Goal: Manage account settings

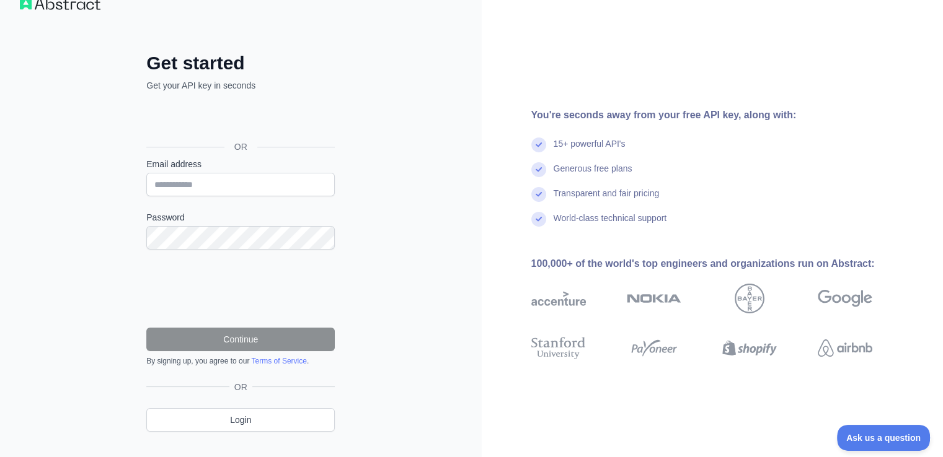
scroll to position [50, 0]
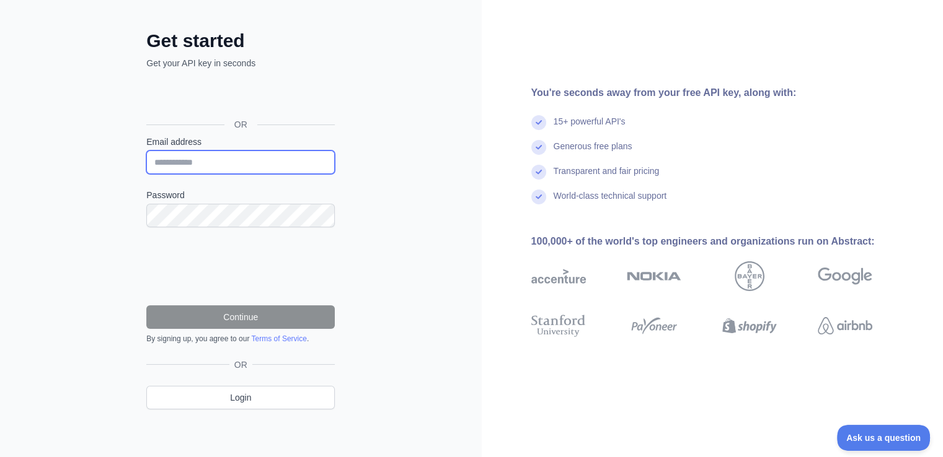
type input "**********"
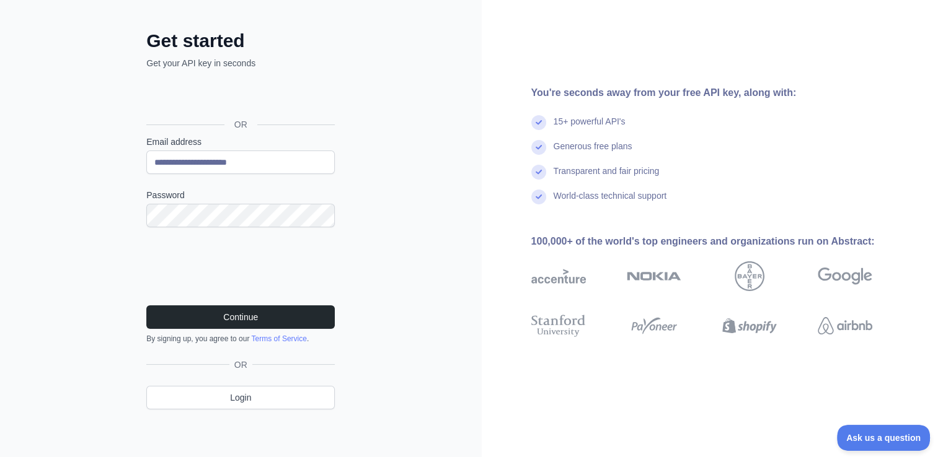
click at [408, 149] on div "**********" at bounding box center [241, 204] width 482 height 509
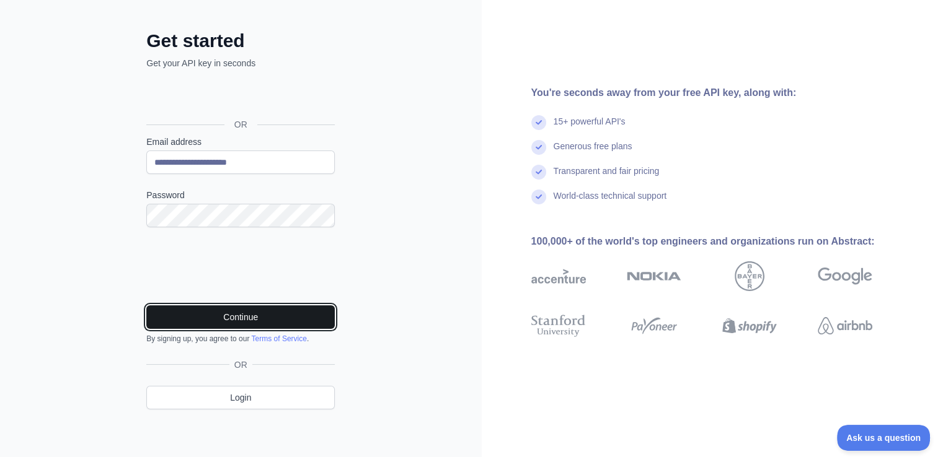
click at [256, 317] on button "Continue" at bounding box center [240, 318] width 188 height 24
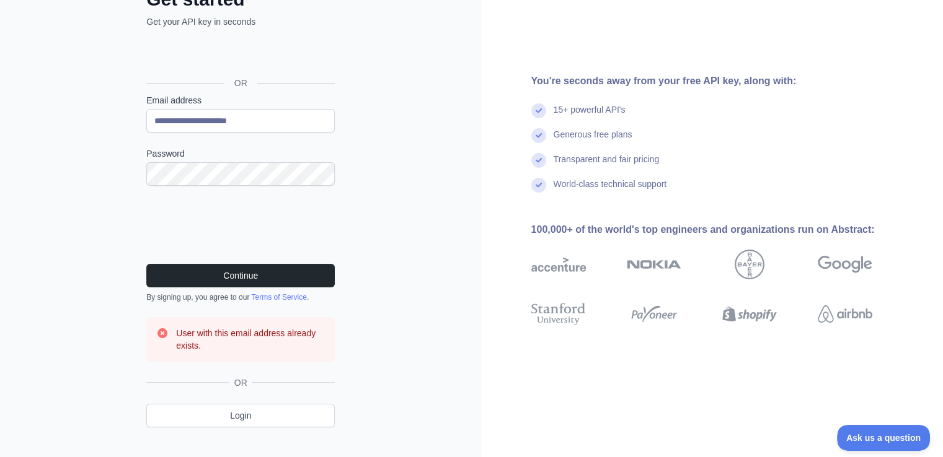
scroll to position [109, 0]
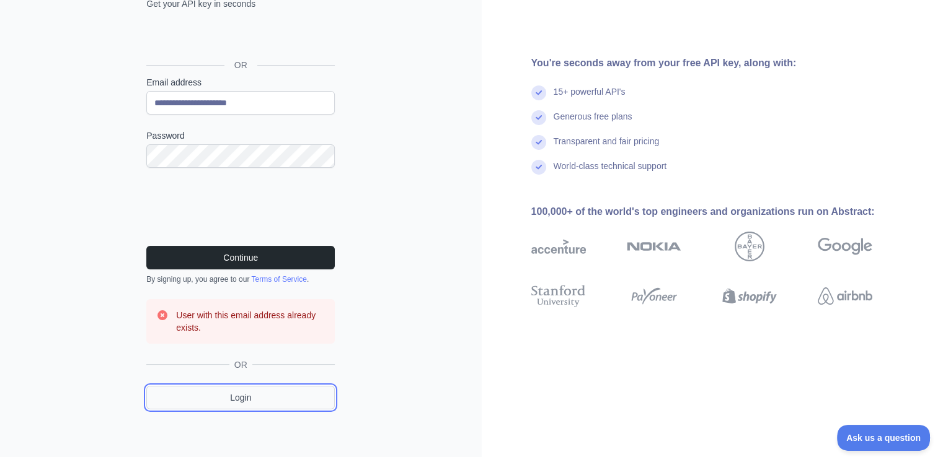
click at [259, 394] on link "Login" at bounding box center [240, 398] width 188 height 24
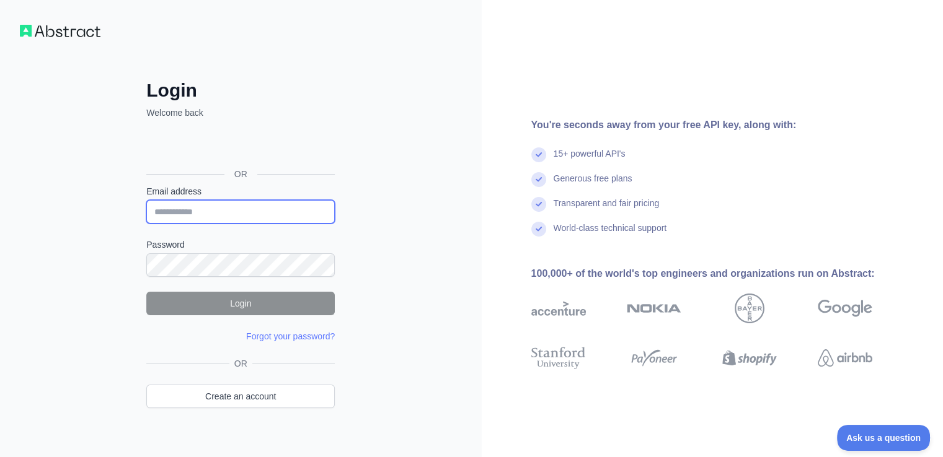
type input "**********"
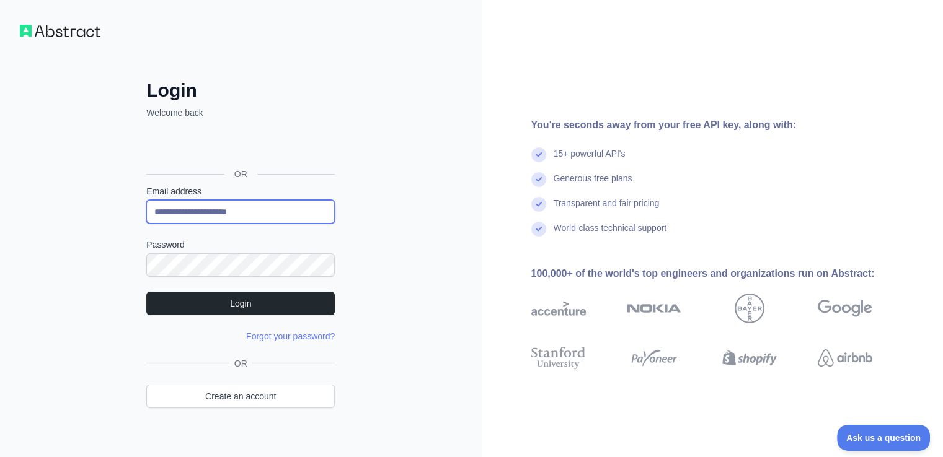
click at [231, 211] on input "**********" at bounding box center [240, 212] width 188 height 24
click at [368, 206] on div "**********" at bounding box center [241, 237] width 482 height 474
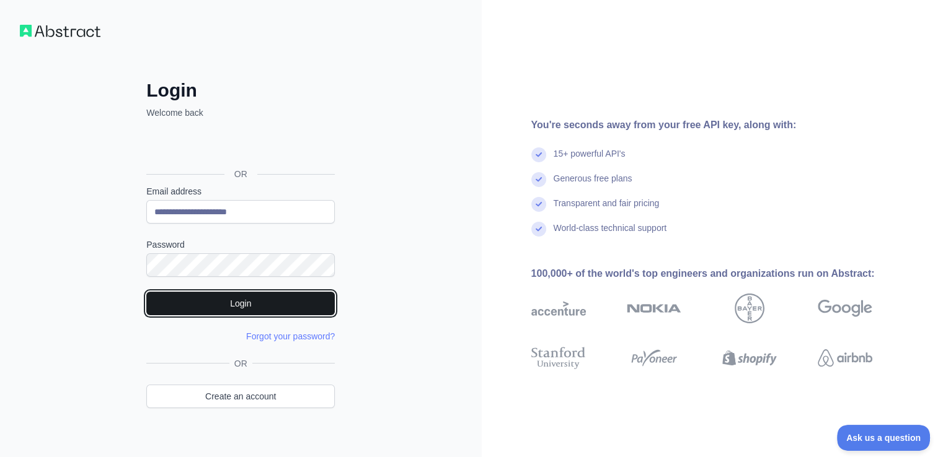
click at [240, 301] on button "Login" at bounding box center [240, 304] width 188 height 24
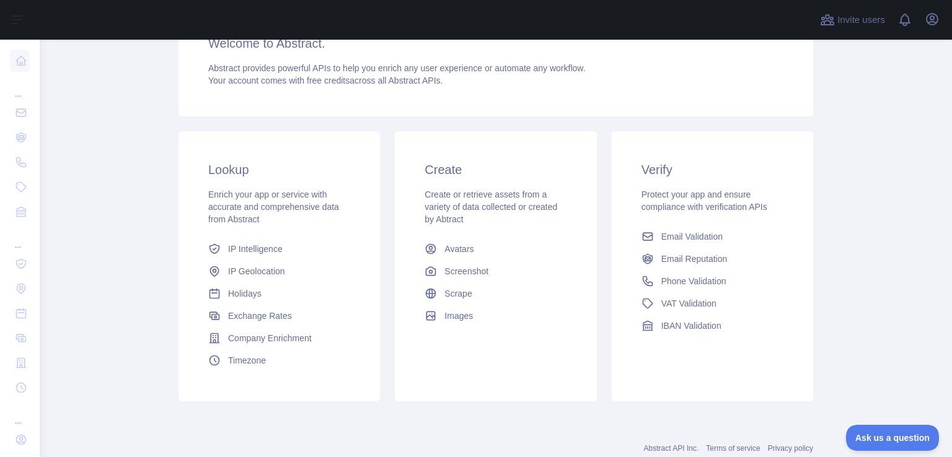
scroll to position [160, 0]
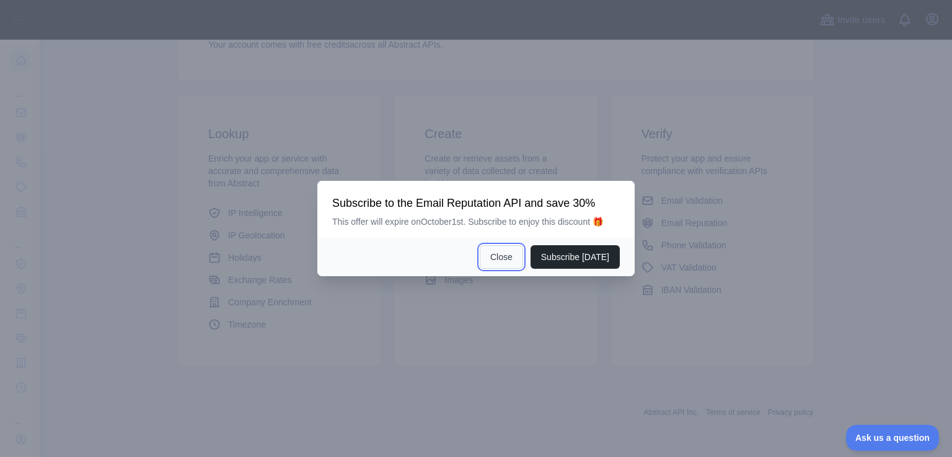
click at [501, 256] on button "Close" at bounding box center [501, 257] width 43 height 24
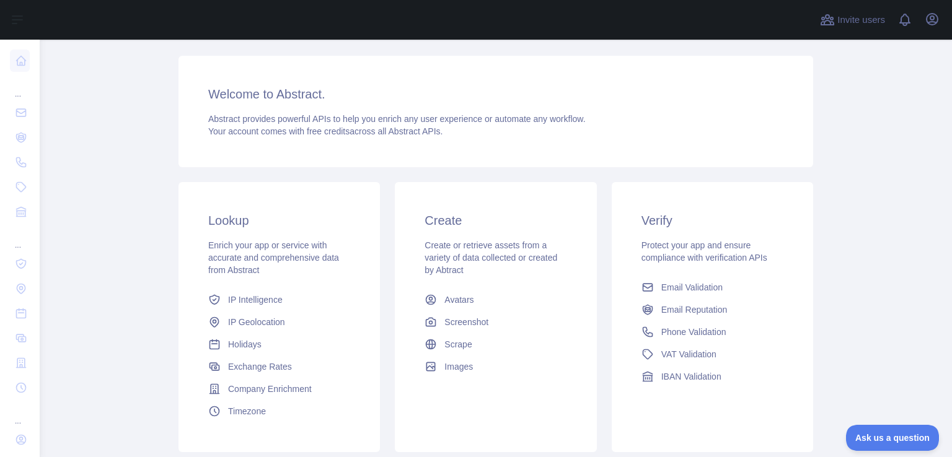
scroll to position [0, 0]
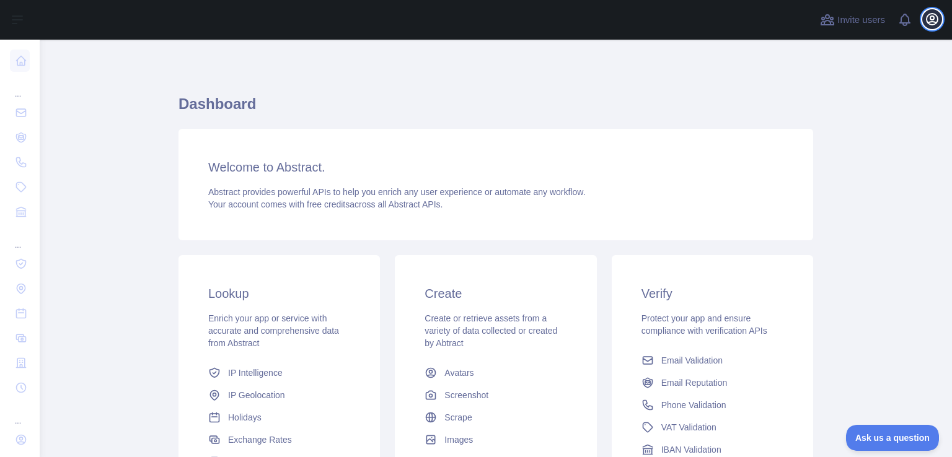
click at [934, 19] on icon "button" at bounding box center [932, 19] width 11 height 11
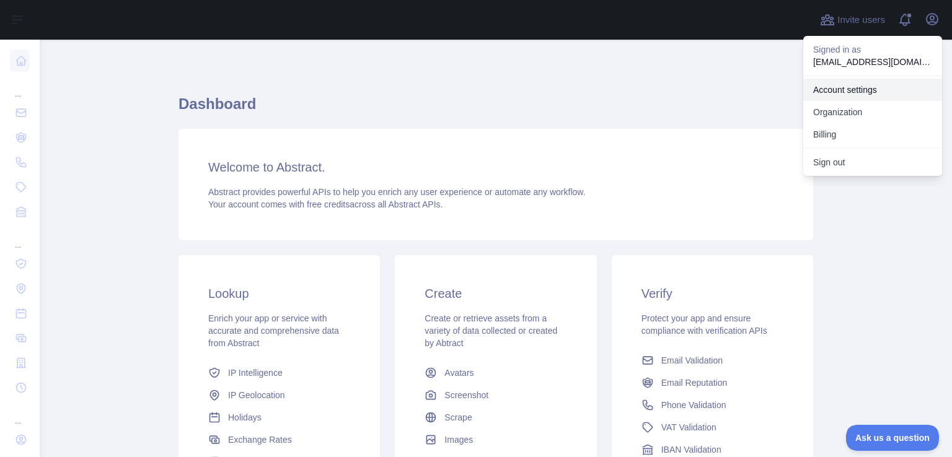
click at [846, 90] on link "Account settings" at bounding box center [872, 90] width 139 height 22
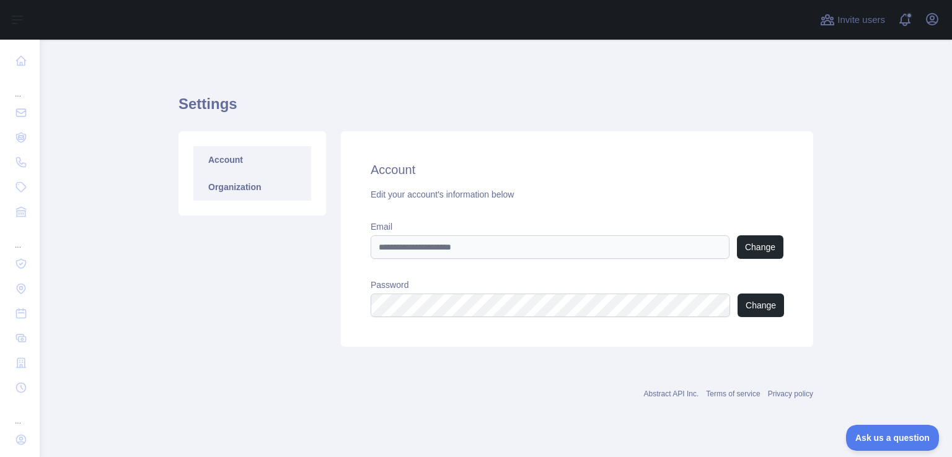
click at [242, 185] on link "Organization" at bounding box center [252, 187] width 118 height 27
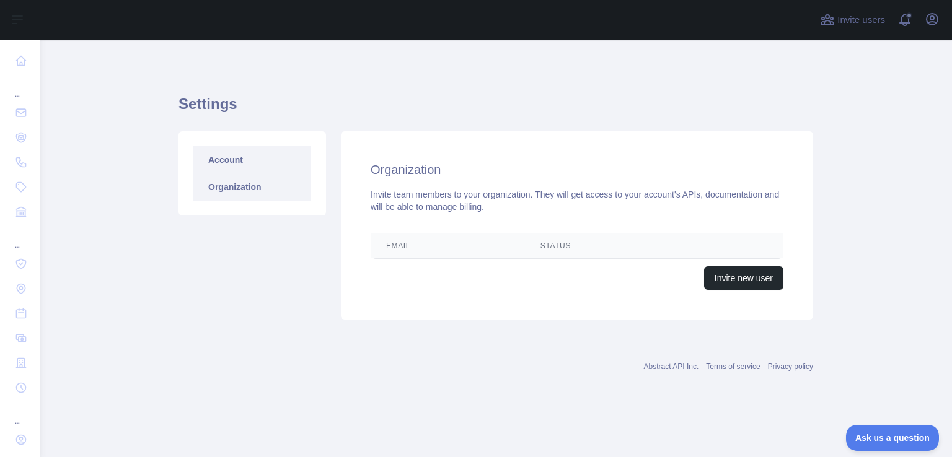
click at [245, 169] on link "Account" at bounding box center [252, 159] width 118 height 27
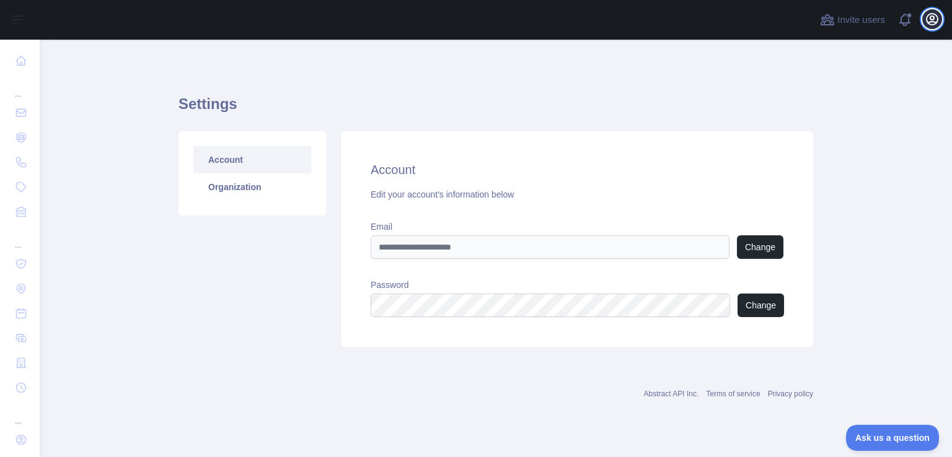
click at [935, 20] on icon "button" at bounding box center [932, 19] width 15 height 15
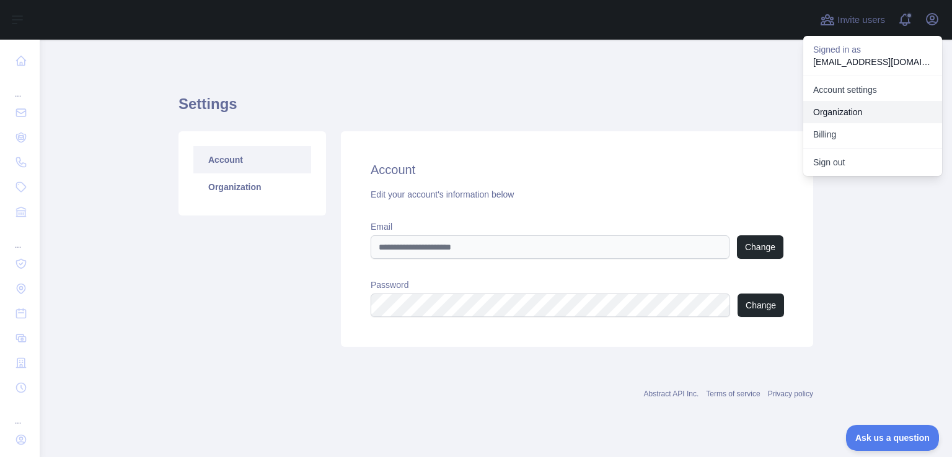
click at [853, 110] on link "Organization" at bounding box center [872, 112] width 139 height 22
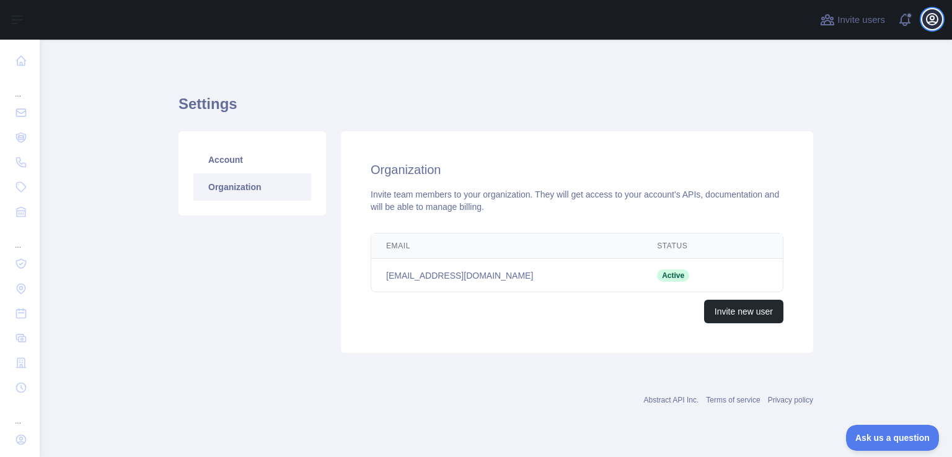
click at [938, 16] on icon "button" at bounding box center [932, 19] width 15 height 15
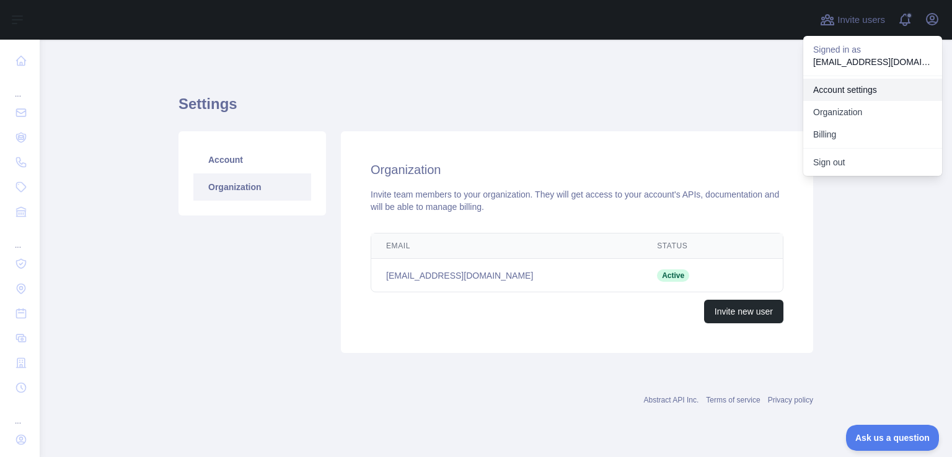
click at [853, 84] on link "Account settings" at bounding box center [872, 90] width 139 height 22
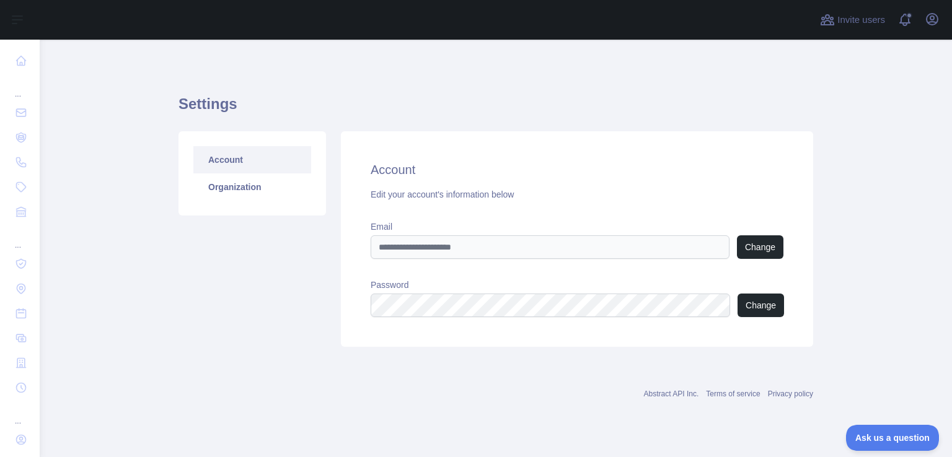
click at [255, 157] on link "Account" at bounding box center [252, 159] width 118 height 27
click at [245, 195] on link "Organization" at bounding box center [252, 187] width 118 height 27
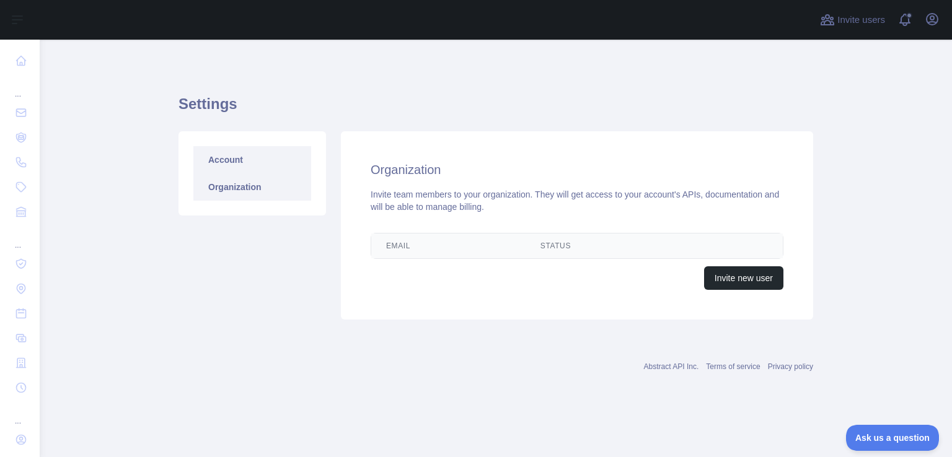
click at [252, 159] on link "Account" at bounding box center [252, 159] width 118 height 27
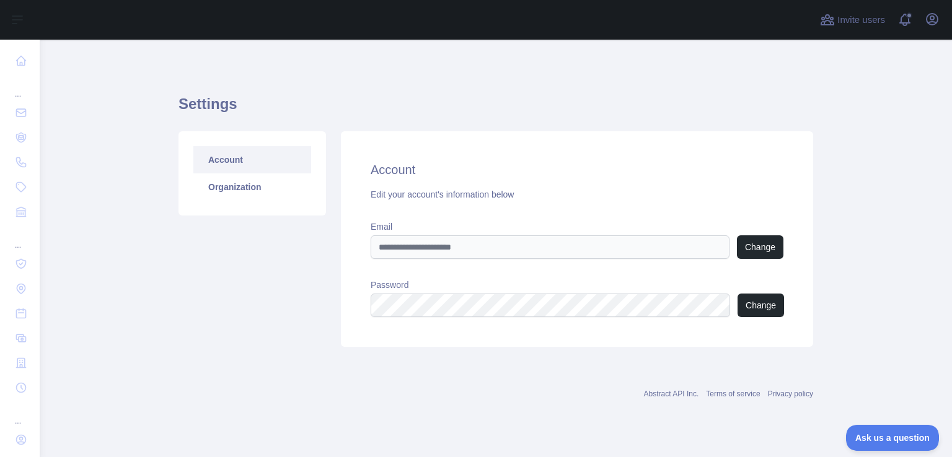
click at [231, 150] on link "Account" at bounding box center [252, 159] width 118 height 27
click at [243, 196] on link "Organization" at bounding box center [252, 187] width 118 height 27
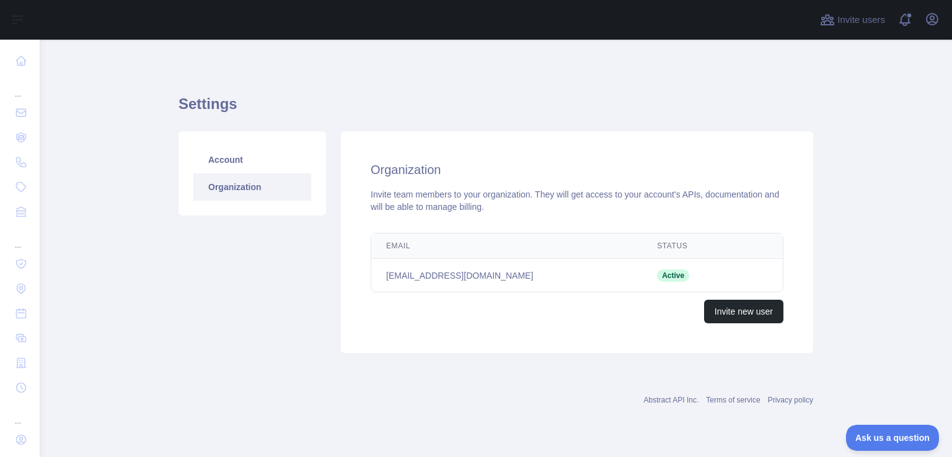
click at [469, 250] on th "Email" at bounding box center [506, 246] width 271 height 25
click at [222, 166] on link "Account" at bounding box center [252, 159] width 118 height 27
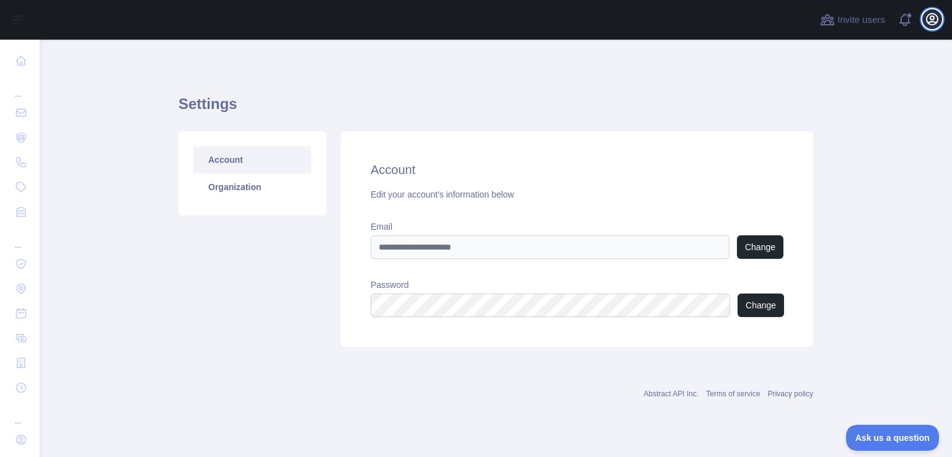
click at [931, 13] on icon "button" at bounding box center [932, 19] width 15 height 15
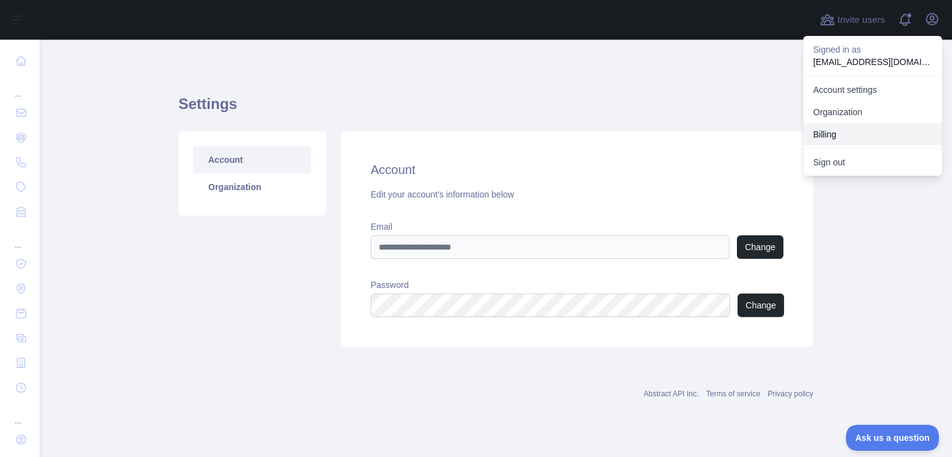
click at [836, 134] on button "Billing" at bounding box center [872, 134] width 139 height 22
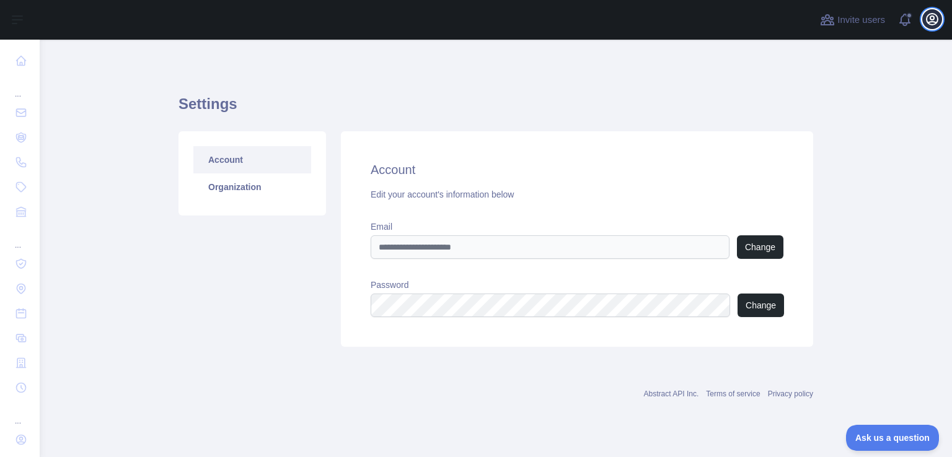
click at [928, 20] on icon "button" at bounding box center [932, 19] width 15 height 15
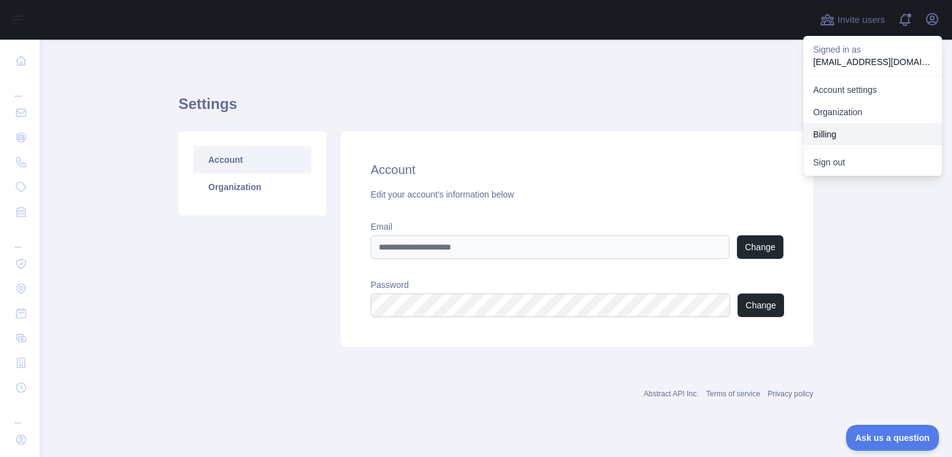
click at [828, 135] on button "Billing" at bounding box center [872, 134] width 139 height 22
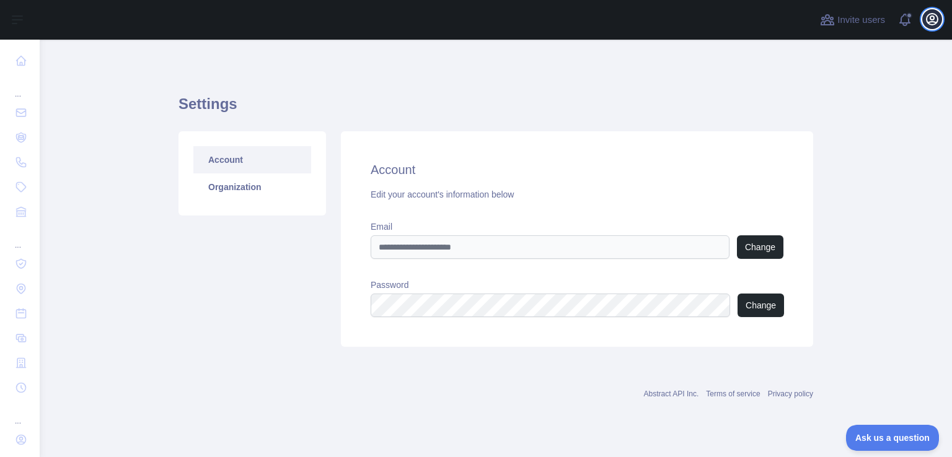
click at [938, 13] on icon "button" at bounding box center [932, 19] width 15 height 15
click at [753, 303] on button "Change" at bounding box center [761, 306] width 46 height 24
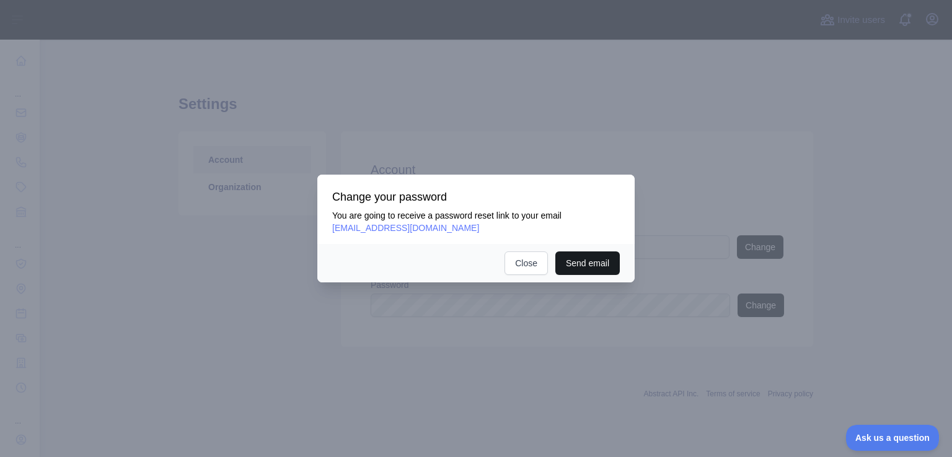
click at [588, 268] on button "Send email" at bounding box center [587, 264] width 64 height 24
